Goal: Task Accomplishment & Management: Manage account settings

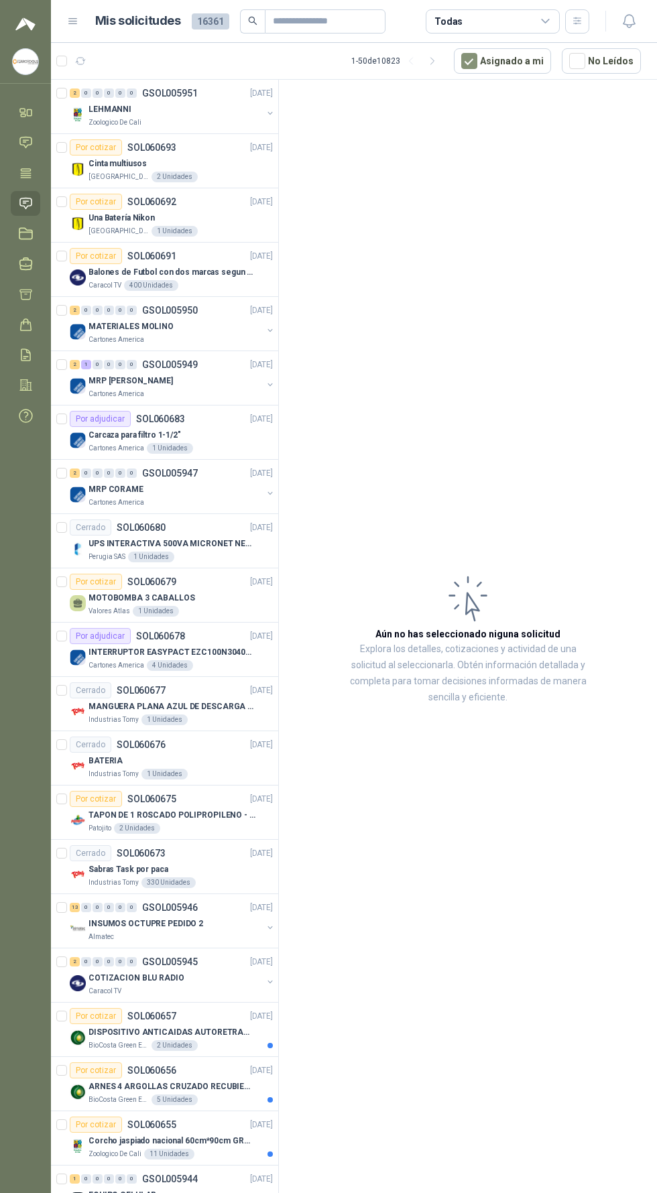
scroll to position [27, 0]
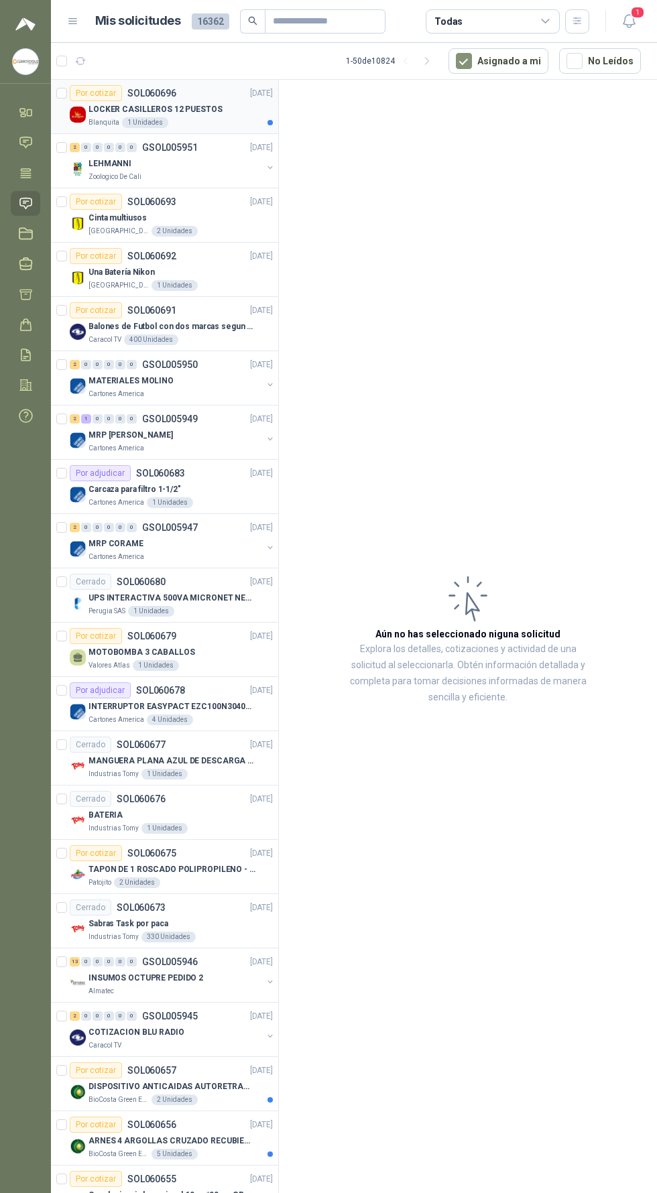
click at [218, 124] on div "Blanquita 1 Unidades" at bounding box center [180, 122] width 184 height 11
click at [634, 25] on icon "button" at bounding box center [629, 21] width 17 height 17
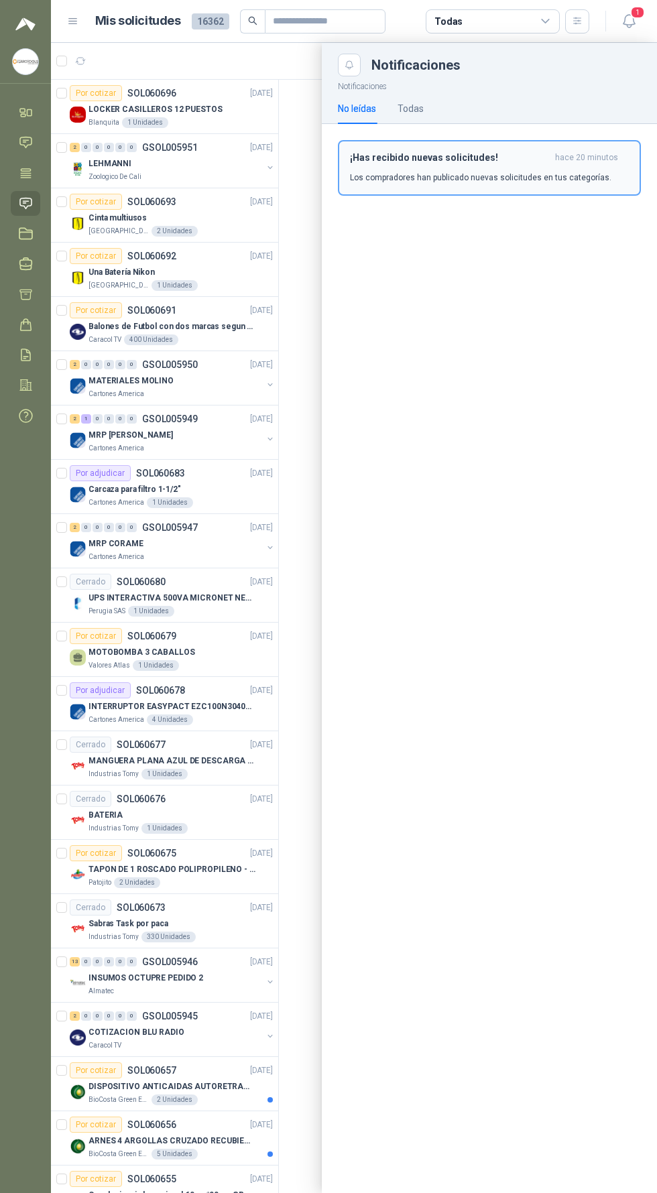
click at [525, 162] on h3 "¡Has recibido nuevas solicitudes!" at bounding box center [450, 157] width 200 height 11
